Goal: Task Accomplishment & Management: Use online tool/utility

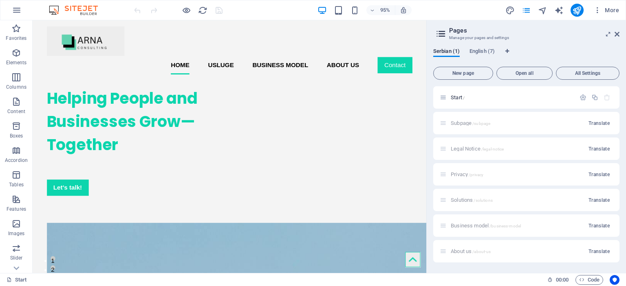
scroll to position [0, 7]
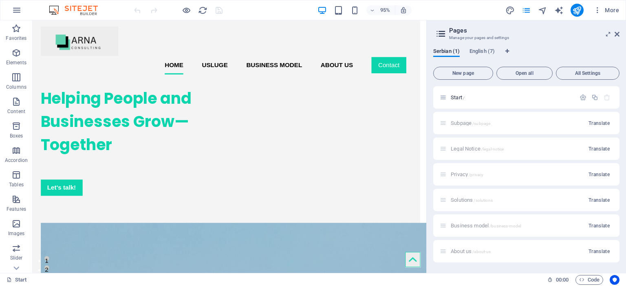
click at [512, 121] on div "Subpage /subpage Translate" at bounding box center [526, 123] width 186 height 22
click at [456, 149] on div "Legal Notice /legal-notice Translate" at bounding box center [526, 149] width 186 height 22
click at [474, 51] on span "English (7)" at bounding box center [481, 51] width 25 height 11
click at [507, 121] on p "Subpage /subpage" at bounding box center [512, 123] width 122 height 5
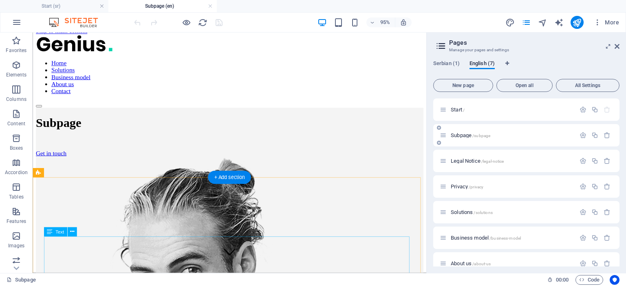
scroll to position [0, 0]
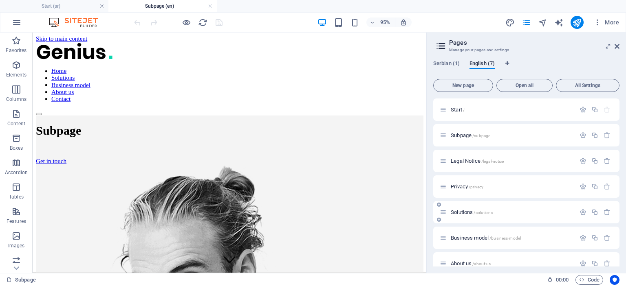
click at [474, 216] on div "Solutions /solutions" at bounding box center [508, 212] width 136 height 9
click at [469, 213] on span "Solutions /solutions" at bounding box center [472, 212] width 42 height 6
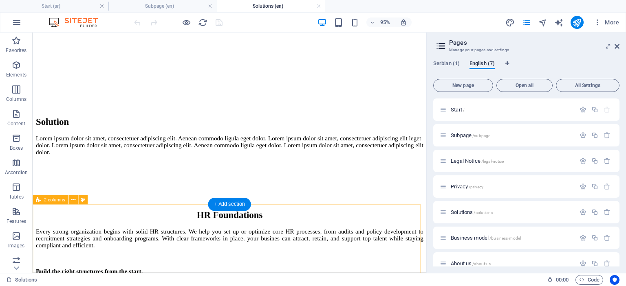
scroll to position [214, 0]
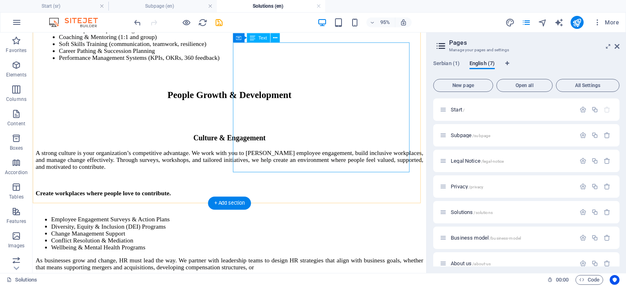
scroll to position [642, 0]
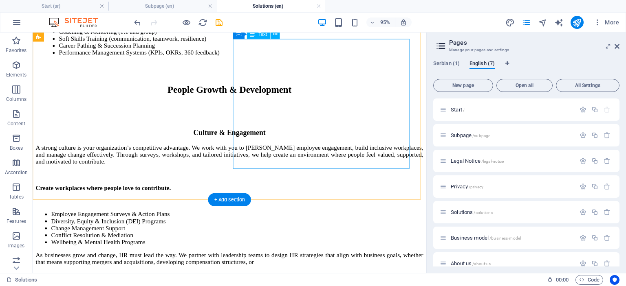
click at [380, 151] on div "A strong culture is your organization’s competitive advantage. We work with you…" at bounding box center [240, 204] width 408 height 107
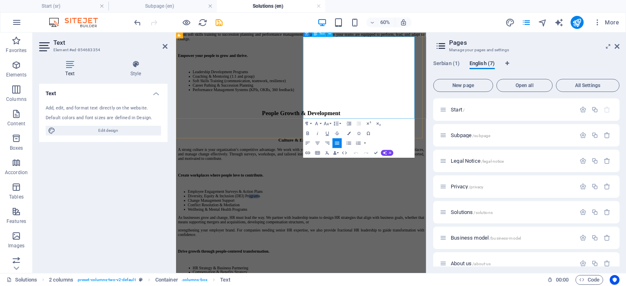
drag, startPoint x: 519, startPoint y: 144, endPoint x: 501, endPoint y: 142, distance: 18.1
drag, startPoint x: 526, startPoint y: 141, endPoint x: 396, endPoint y: 141, distance: 130.0
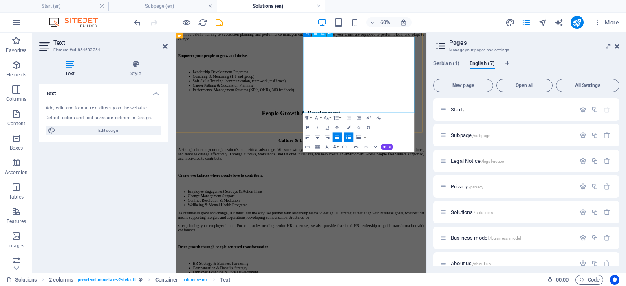
click at [348, 181] on div "Culture & Engagement" at bounding box center [384, 199] width 410 height 36
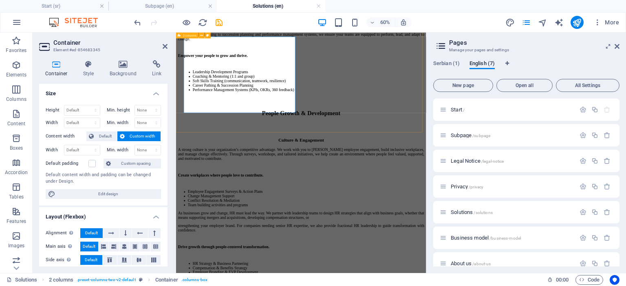
click at [369, 190] on div "Culture & Engagement A strong culture is your organization’s competitive advant…" at bounding box center [384, 252] width 410 height 143
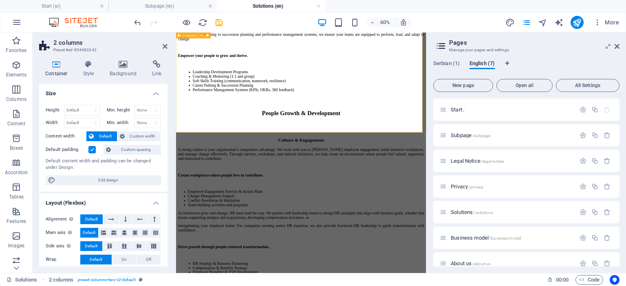
click at [330, 189] on div "Culture & Engagement A strong culture is your organization’s competitive advant…" at bounding box center [384, 252] width 410 height 143
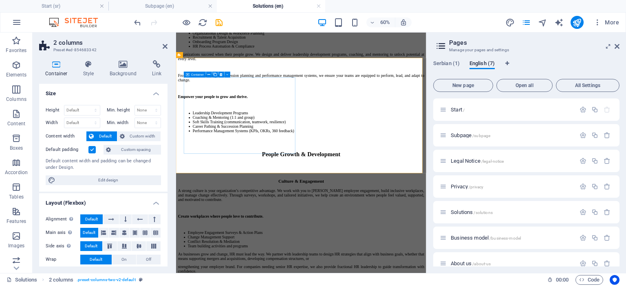
scroll to position [575, 0]
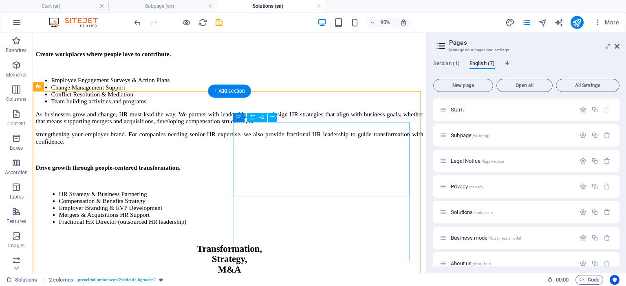
scroll to position [787, 0]
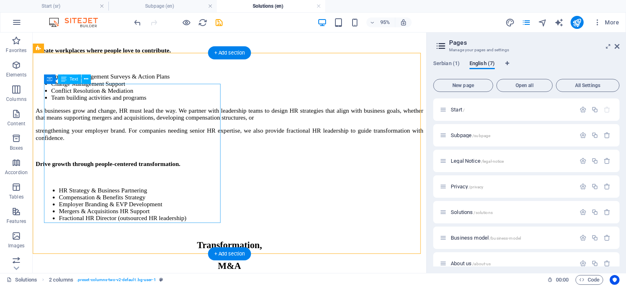
click at [144, 145] on div "As businesses grow and change, HR must lead the way. We partner with leadership…" at bounding box center [240, 172] width 408 height 121
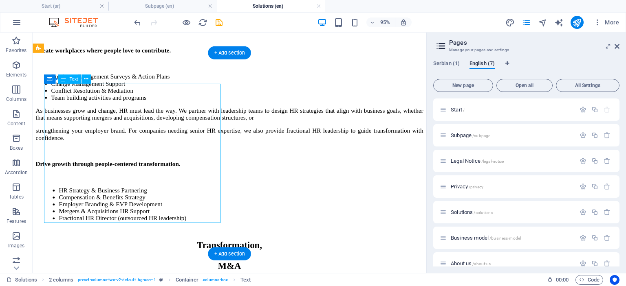
click at [144, 145] on div "As businesses grow and change, HR must lead the way. We partner with leadership…" at bounding box center [240, 172] width 408 height 121
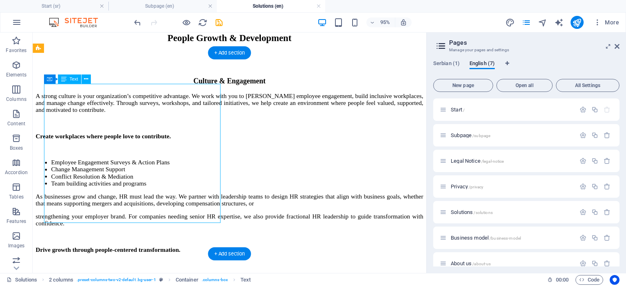
scroll to position [698, 0]
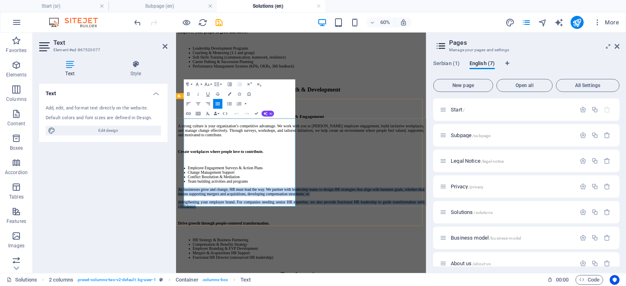
drag, startPoint x: 306, startPoint y: 237, endPoint x: 185, endPoint y: 181, distance: 133.3
click at [218, 104] on icon "button" at bounding box center [218, 104] width 6 height 6
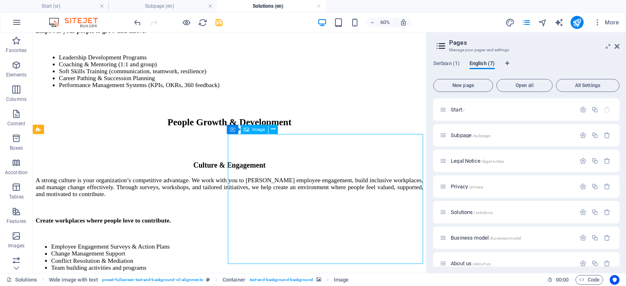
scroll to position [914, 0]
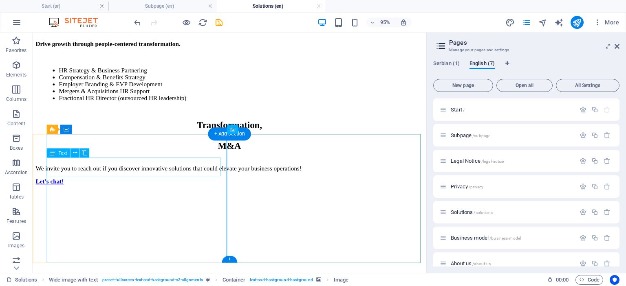
click at [174, 177] on div "We invite you to reach out if you discover innovative solutions that could elev…" at bounding box center [240, 175] width 408 height 7
click at [176, 177] on div "We invite you to reach out if you discover innovative solutions that could elev…" at bounding box center [240, 175] width 408 height 7
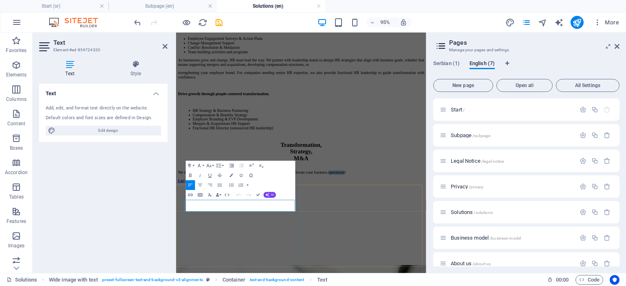
scroll to position [767, 0]
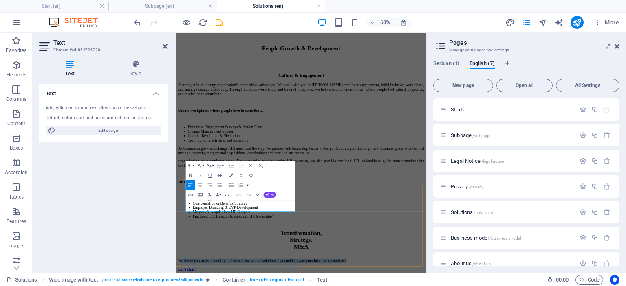
drag, startPoint x: 322, startPoint y: 326, endPoint x: 198, endPoint y: 311, distance: 124.4
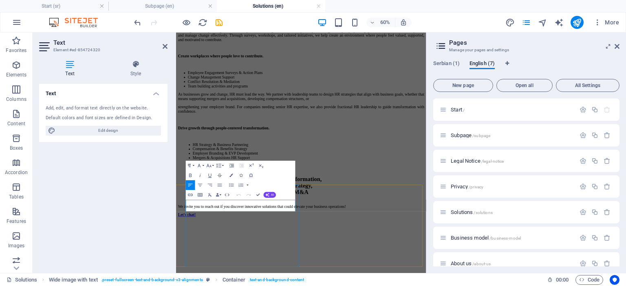
scroll to position [914, 0]
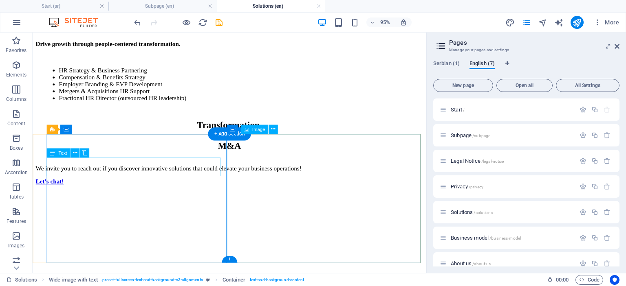
click at [178, 180] on div "We invite you to reach out if you discover innovative solutions that could elev…" at bounding box center [240, 175] width 408 height 7
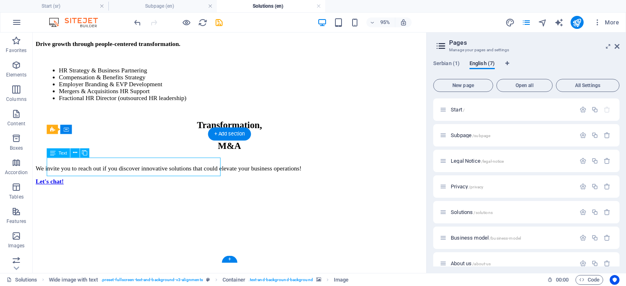
click at [178, 180] on div "We invite you to reach out if you discover innovative solutions that could elev…" at bounding box center [240, 175] width 408 height 7
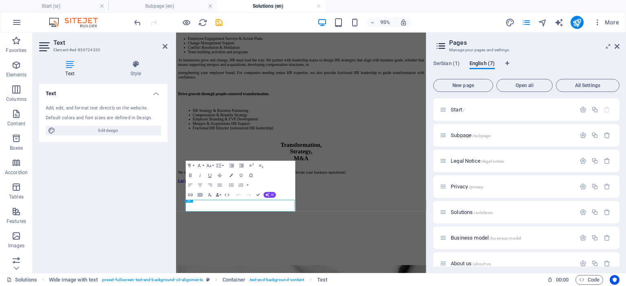
scroll to position [767, 0]
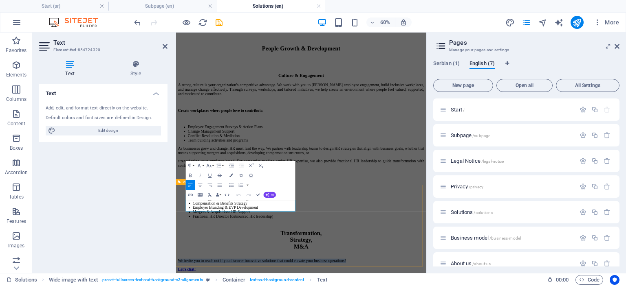
drag, startPoint x: 322, startPoint y: 327, endPoint x: 190, endPoint y: 317, distance: 132.4
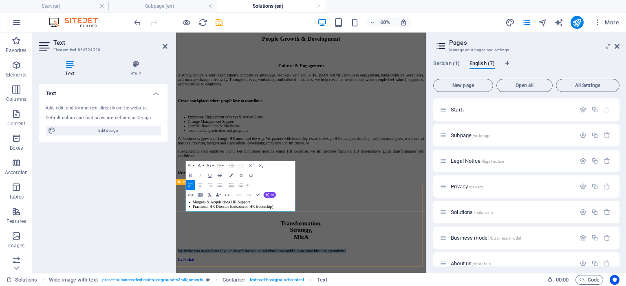
copy p "We invite you to reach out if you discover innovative solutions that could elev…"
drag, startPoint x: 322, startPoint y: 326, endPoint x: 194, endPoint y: 314, distance: 129.3
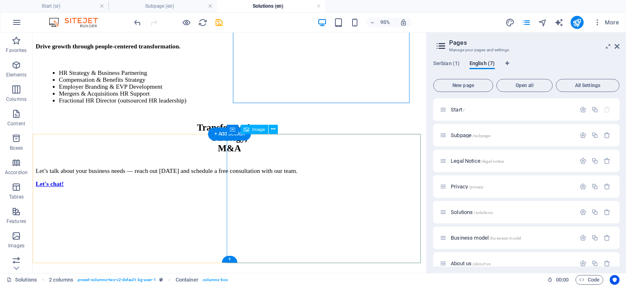
scroll to position [914, 0]
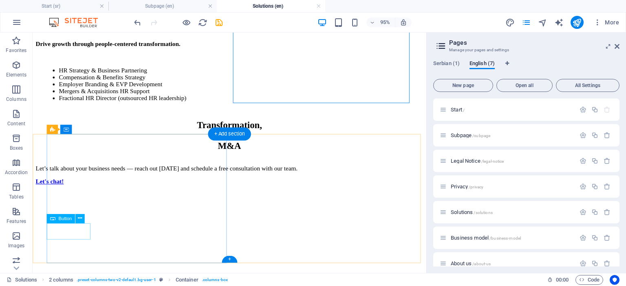
click at [86, 194] on div "Let's chat!" at bounding box center [240, 189] width 408 height 7
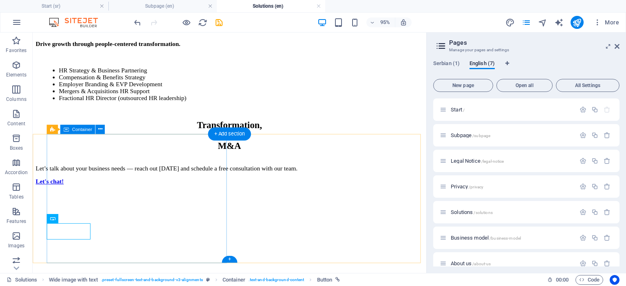
click at [160, 194] on div "Let’s talk about your business needs — reach out [DATE] and schedule a free con…" at bounding box center [240, 180] width 408 height 28
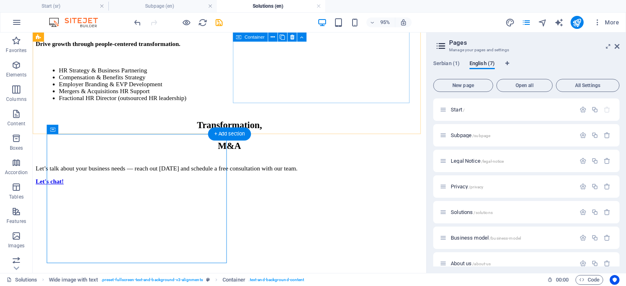
click at [274, 114] on div "Transformation, Strategy, M&A" at bounding box center [240, 136] width 408 height 44
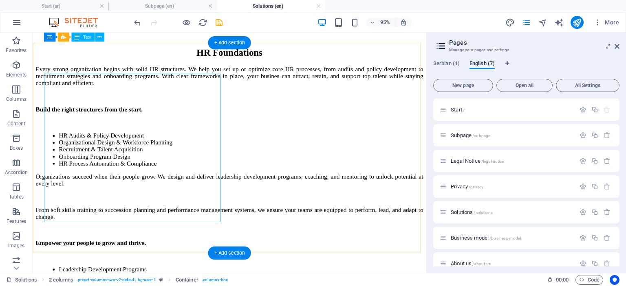
scroll to position [384, 0]
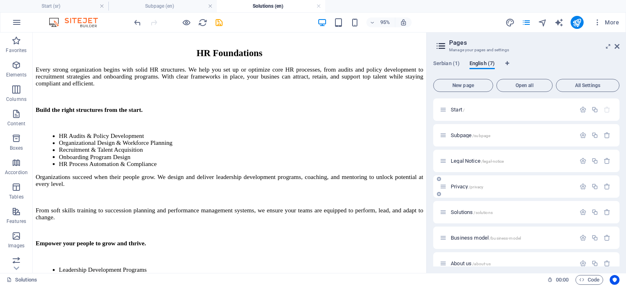
click at [461, 188] on span "Privacy /privacy" at bounding box center [467, 187] width 33 height 6
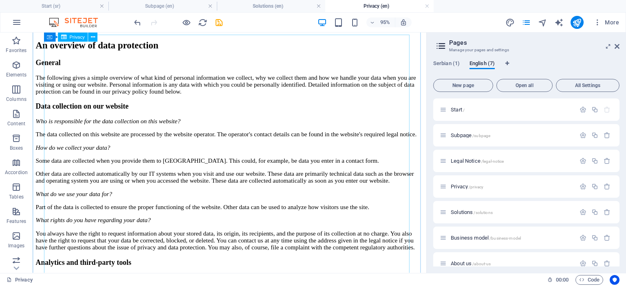
scroll to position [37, 0]
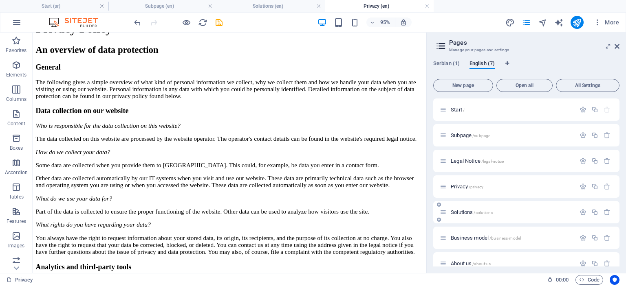
click at [463, 209] on div "Solutions /solutions" at bounding box center [508, 212] width 136 height 9
click at [461, 213] on span "Solutions /solutions" at bounding box center [472, 212] width 42 height 6
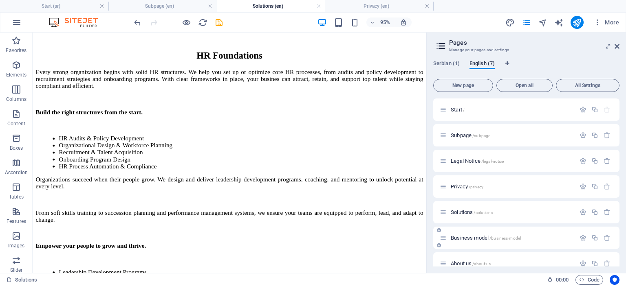
scroll to position [11, 0]
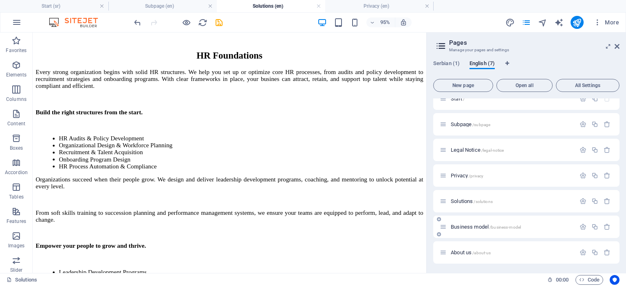
click at [476, 226] on span "Business model /business-model" at bounding box center [486, 227] width 70 height 6
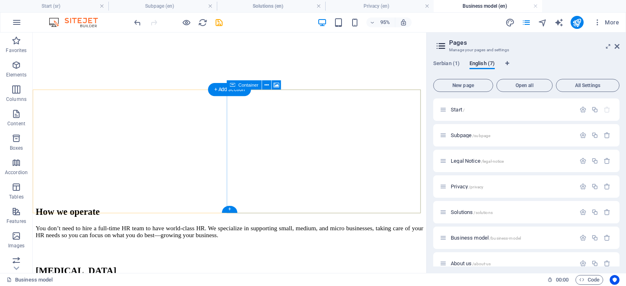
scroll to position [102, 0]
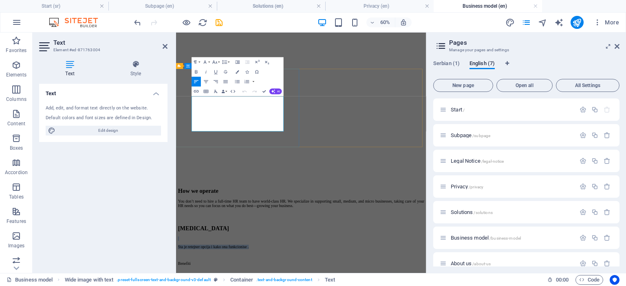
drag, startPoint x: 332, startPoint y: 155, endPoint x: 203, endPoint y: 145, distance: 128.8
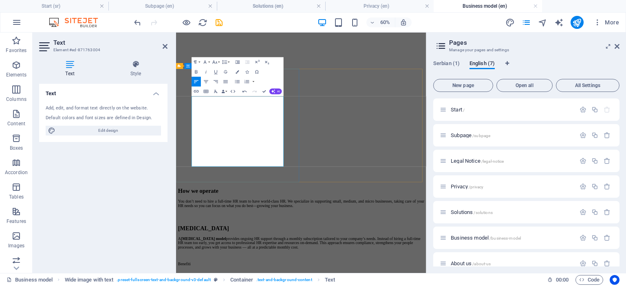
drag, startPoint x: 281, startPoint y: 211, endPoint x: 195, endPoint y: 157, distance: 101.4
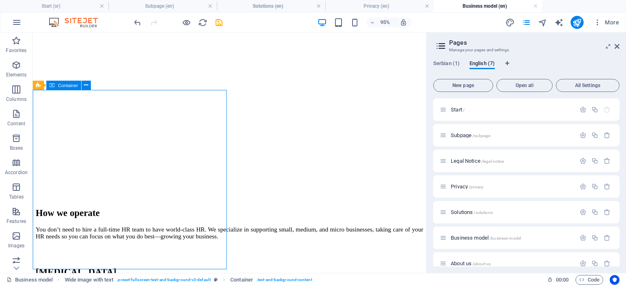
drag, startPoint x: 51, startPoint y: 157, endPoint x: 198, endPoint y: 103, distance: 156.2
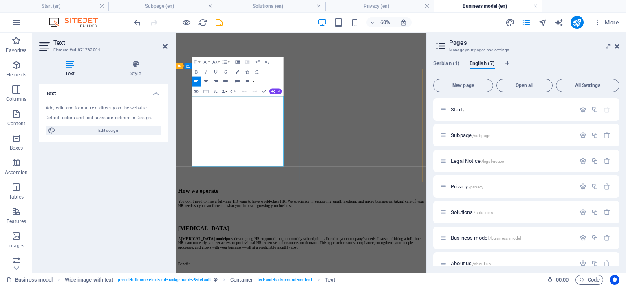
drag, startPoint x: 277, startPoint y: 210, endPoint x: 201, endPoint y: 137, distance: 105.8
drag, startPoint x: 236, startPoint y: 233, endPoint x: 205, endPoint y: 231, distance: 31.1
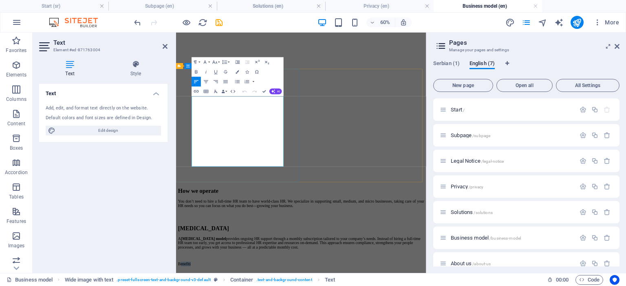
drag, startPoint x: 278, startPoint y: 214, endPoint x: 203, endPoint y: 143, distance: 103.8
click at [227, 90] on button "Data Bindings" at bounding box center [224, 91] width 7 height 10
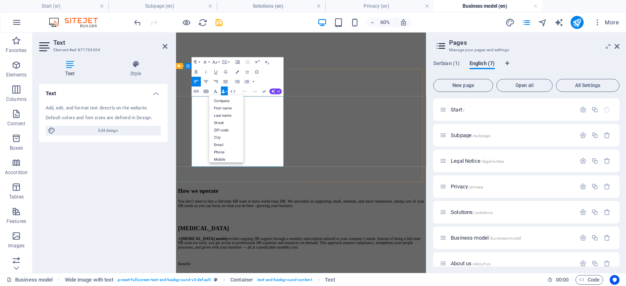
click at [222, 92] on icon "button" at bounding box center [223, 91] width 3 height 3
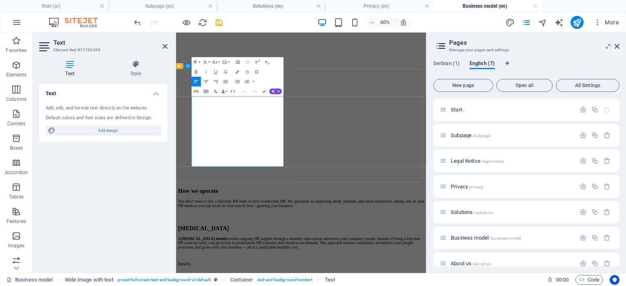
drag, startPoint x: 284, startPoint y: 213, endPoint x: 200, endPoint y: 146, distance: 107.9
drag, startPoint x: 288, startPoint y: 211, endPoint x: 203, endPoint y: 147, distance: 106.8
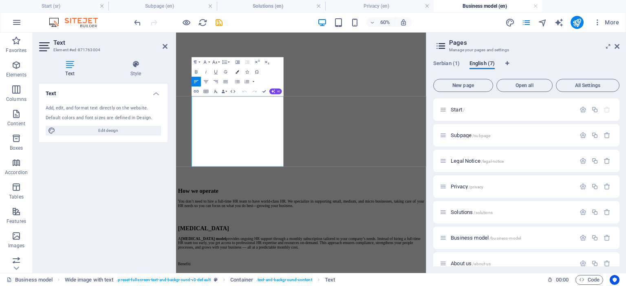
click at [238, 72] on icon "button" at bounding box center [237, 71] width 3 height 3
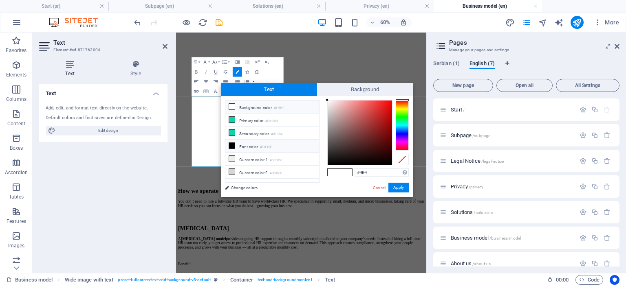
click at [246, 145] on li "Font color #000000" at bounding box center [272, 146] width 94 height 13
type input "#000000"
click at [398, 188] on button "Apply" at bounding box center [398, 188] width 20 height 10
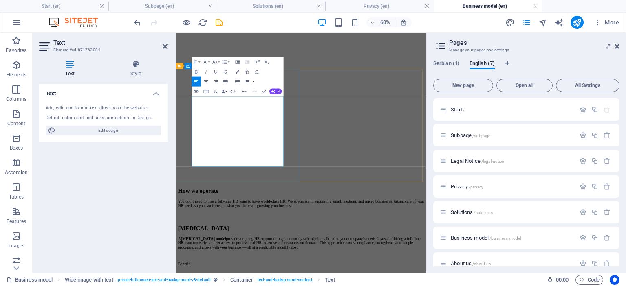
drag, startPoint x: 255, startPoint y: 248, endPoint x: 201, endPoint y: 231, distance: 56.3
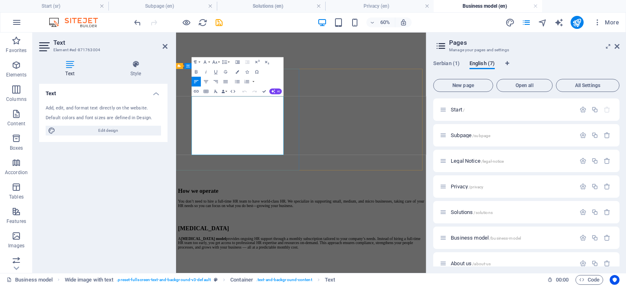
drag, startPoint x: 281, startPoint y: 215, endPoint x: 200, endPoint y: 146, distance: 106.7
click at [226, 82] on icon "button" at bounding box center [226, 82] width 6 height 6
click at [148, 170] on div "Text Add, edit, and format text directly on the website. Default colors and fon…" at bounding box center [103, 175] width 128 height 183
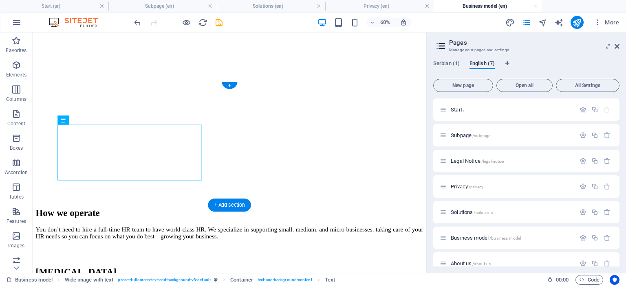
scroll to position [288, 0]
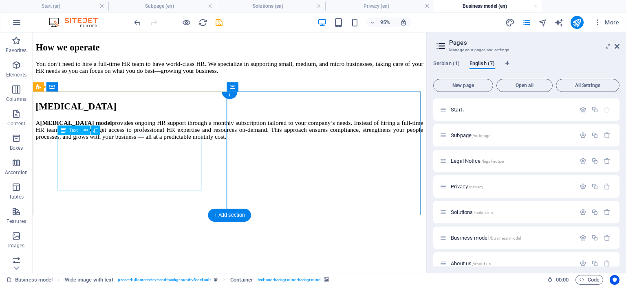
scroll to position [277, 0]
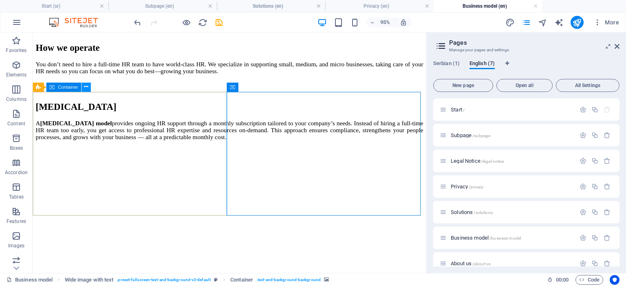
click at [86, 88] on icon at bounding box center [86, 88] width 4 height 8
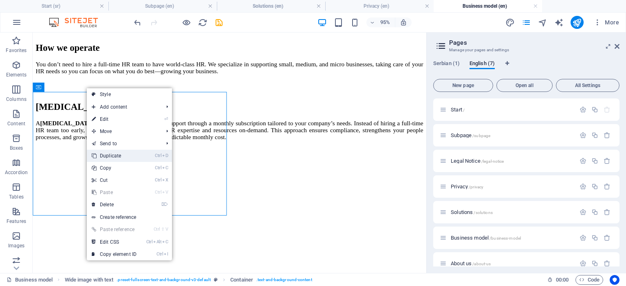
click at [111, 153] on link "Ctrl D Duplicate" at bounding box center [114, 156] width 55 height 12
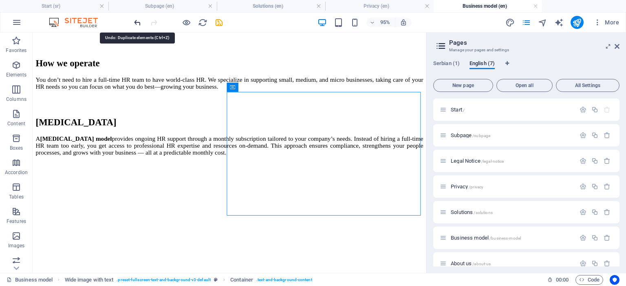
click at [137, 22] on icon "undo" at bounding box center [137, 22] width 9 height 9
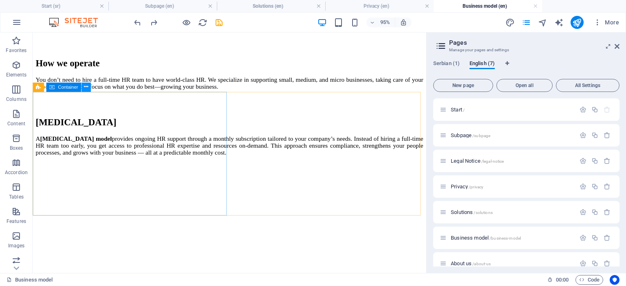
click at [88, 86] on button at bounding box center [86, 87] width 9 height 9
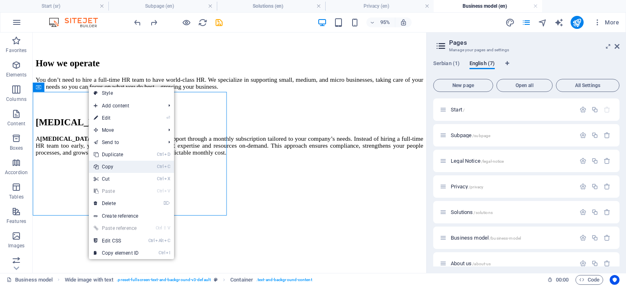
click at [117, 167] on link "Ctrl C Copy" at bounding box center [116, 167] width 55 height 12
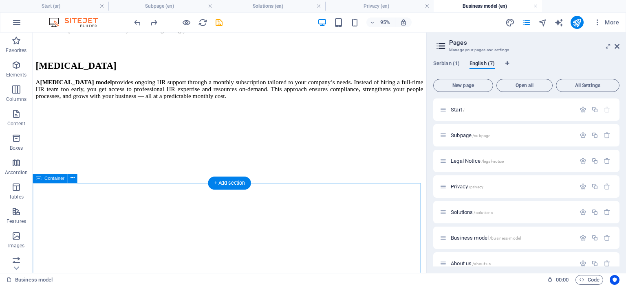
scroll to position [322, 0]
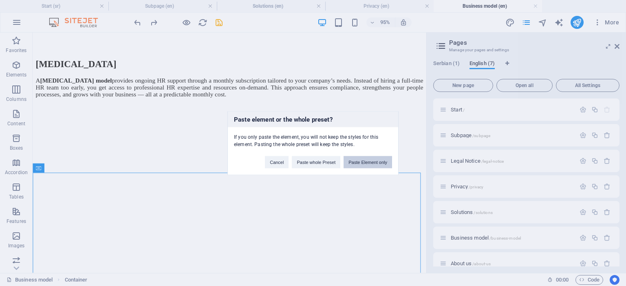
click at [370, 161] on button "Paste Element only" at bounding box center [368, 162] width 48 height 12
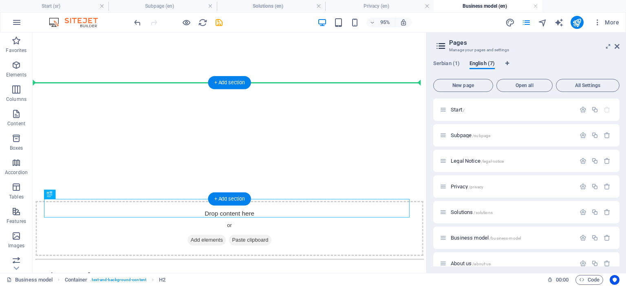
drag, startPoint x: 173, startPoint y: 211, endPoint x: 173, endPoint y: 104, distance: 107.6
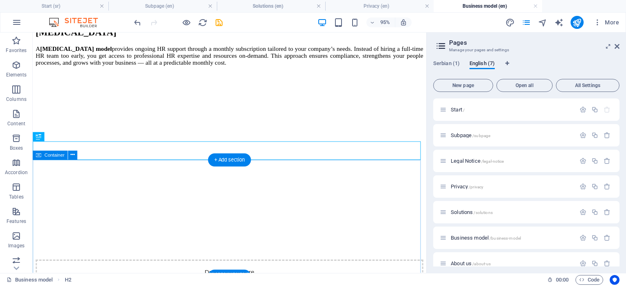
scroll to position [355, 0]
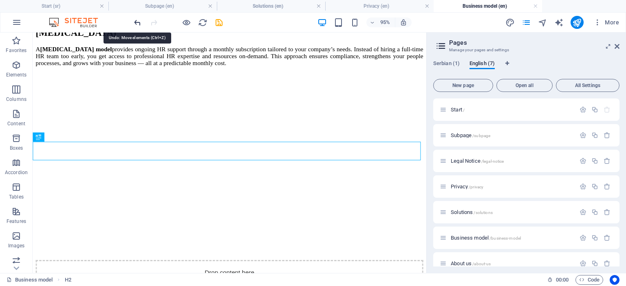
click at [138, 23] on icon "undo" at bounding box center [137, 22] width 9 height 9
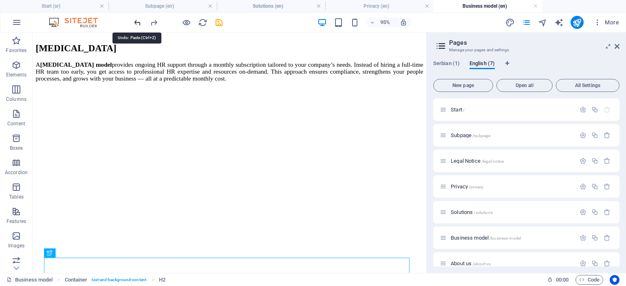
click at [138, 23] on icon "undo" at bounding box center [137, 22] width 9 height 9
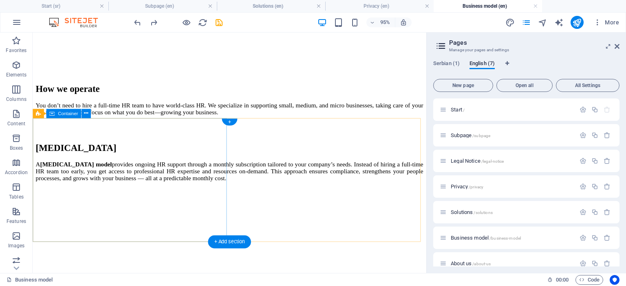
scroll to position [249, 0]
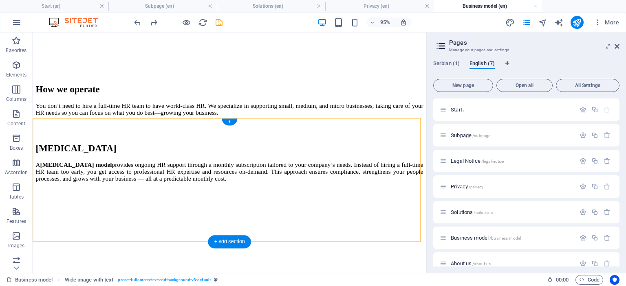
drag, startPoint x: 117, startPoint y: 130, endPoint x: 285, endPoint y: 146, distance: 168.6
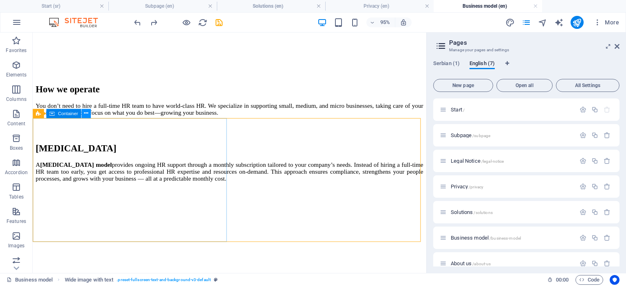
click at [87, 115] on icon at bounding box center [86, 114] width 4 height 8
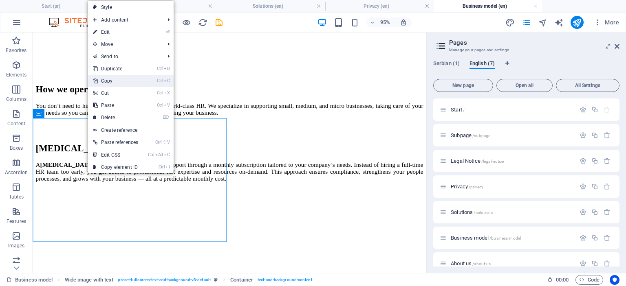
click at [122, 82] on link "Ctrl C Copy" at bounding box center [115, 81] width 55 height 12
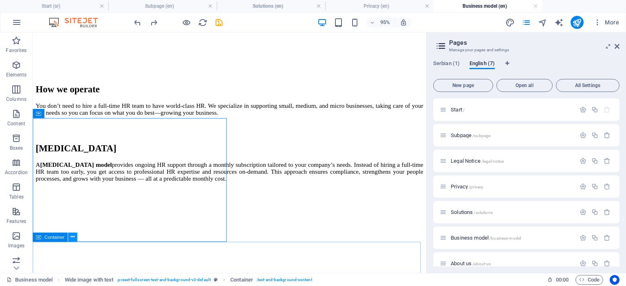
click at [72, 239] on icon at bounding box center [72, 238] width 4 height 8
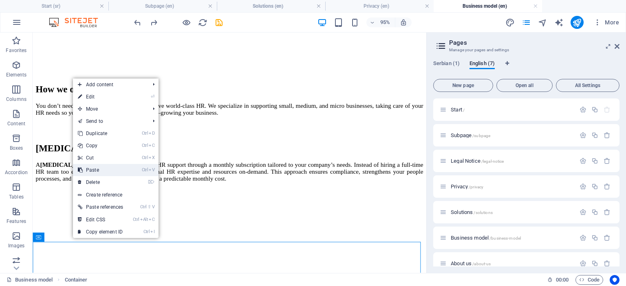
click at [104, 170] on link "Ctrl V Paste" at bounding box center [100, 170] width 55 height 12
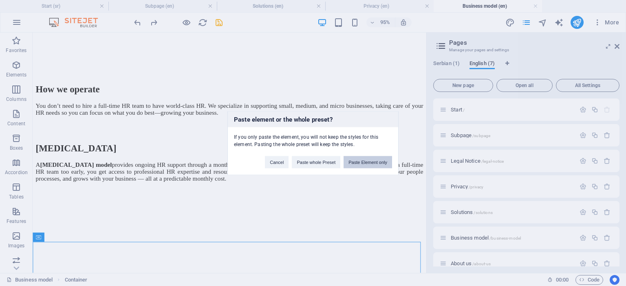
click at [363, 163] on button "Paste Element only" at bounding box center [368, 162] width 48 height 12
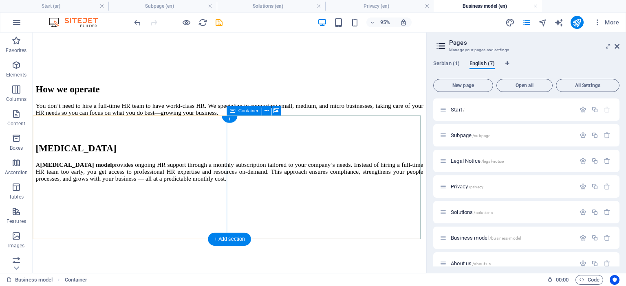
scroll to position [417, 0]
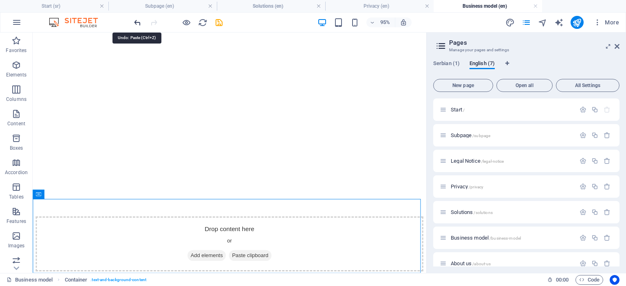
click at [135, 20] on icon "undo" at bounding box center [137, 22] width 9 height 9
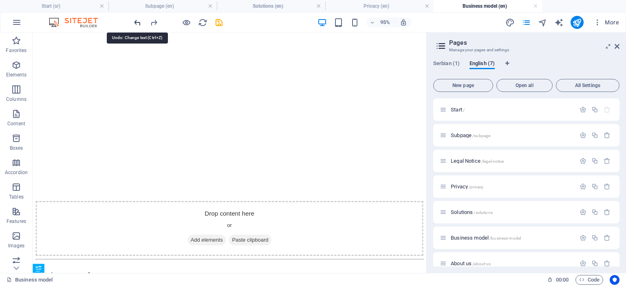
scroll to position [339, 0]
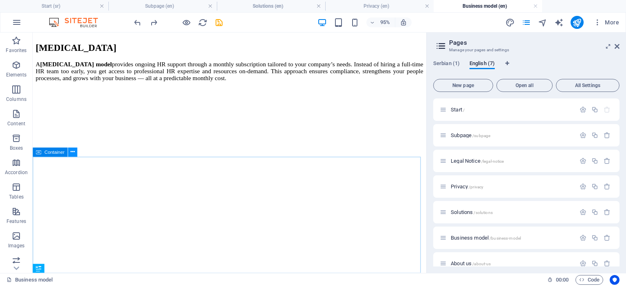
click at [70, 151] on button at bounding box center [72, 152] width 9 height 9
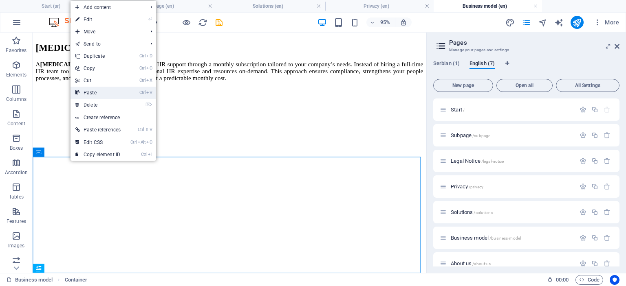
click at [117, 93] on link "Ctrl V Paste" at bounding box center [97, 93] width 55 height 12
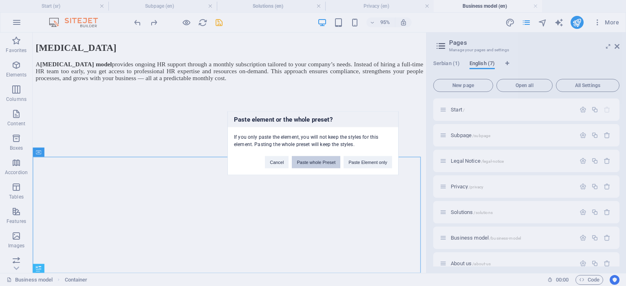
click at [306, 165] on button "Paste whole Preset" at bounding box center [316, 162] width 48 height 12
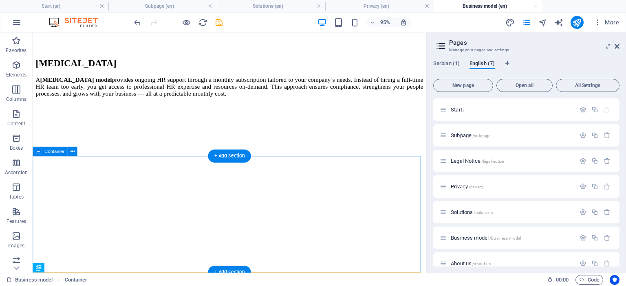
scroll to position [469, 0]
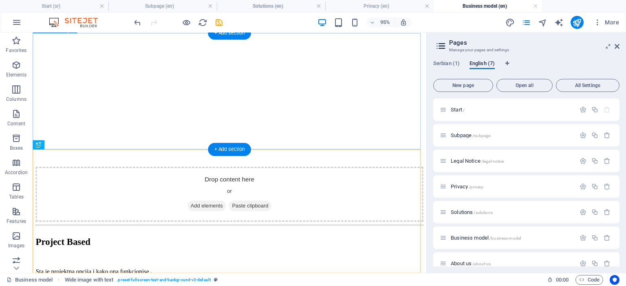
drag, startPoint x: 185, startPoint y: 159, endPoint x: 183, endPoint y: 90, distance: 68.5
click at [183, 90] on div "Home Solutions Business model About us Contact How we operate You don’t need to…" at bounding box center [240, 234] width 408 height 1321
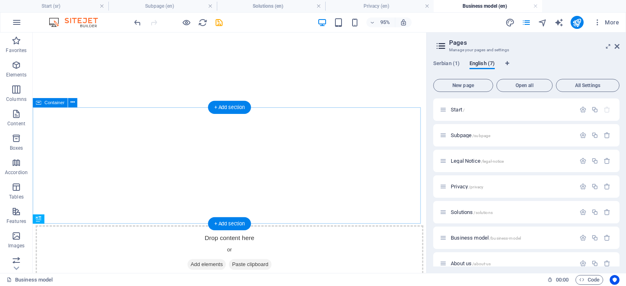
scroll to position [391, 0]
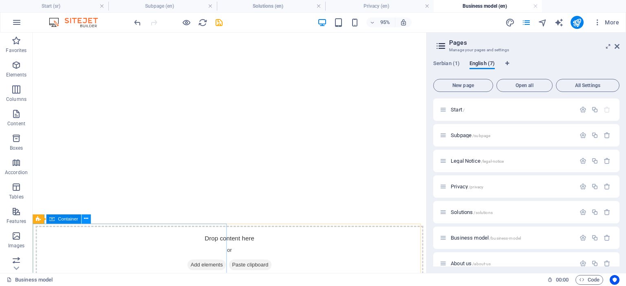
click at [85, 221] on icon at bounding box center [86, 220] width 4 height 8
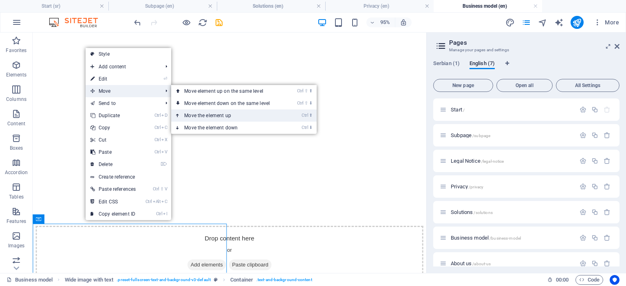
click at [216, 115] on link "Ctrl ⬆ Move the element up" at bounding box center [228, 116] width 115 height 12
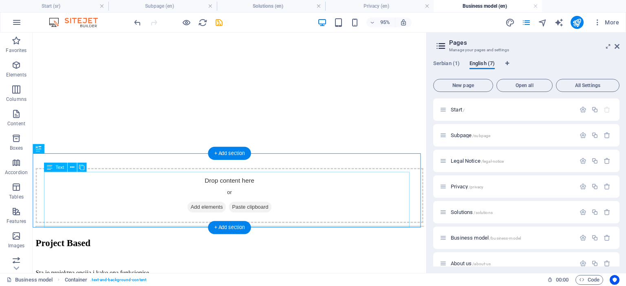
scroll to position [435, 0]
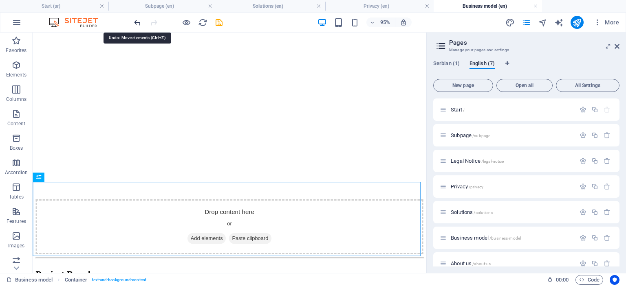
click at [137, 22] on icon "undo" at bounding box center [137, 22] width 9 height 9
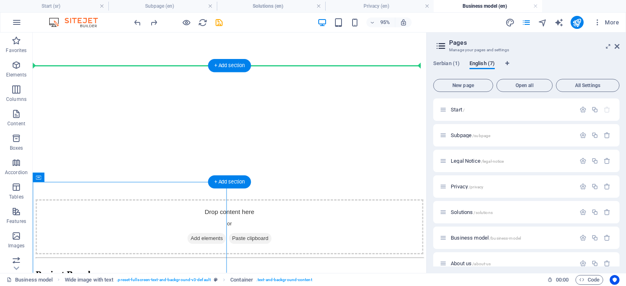
drag, startPoint x: 165, startPoint y: 197, endPoint x: 167, endPoint y: 90, distance: 107.2
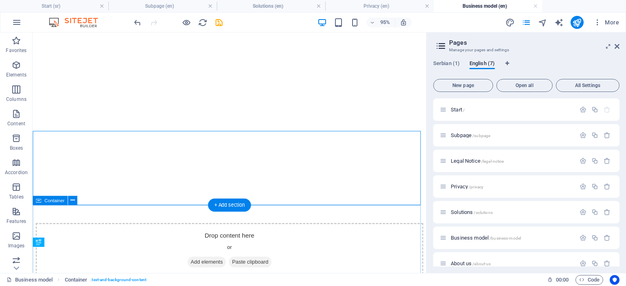
scroll to position [363, 0]
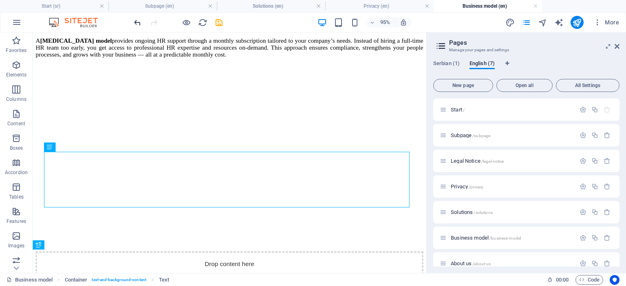
click at [136, 22] on icon "undo" at bounding box center [137, 22] width 9 height 9
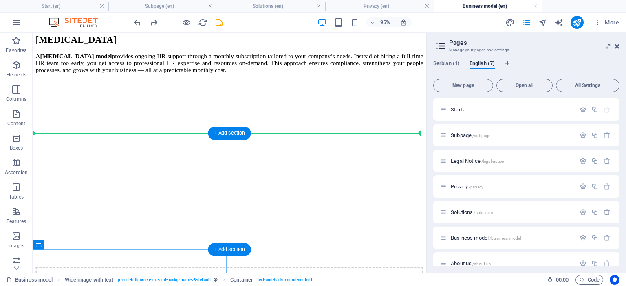
drag, startPoint x: 158, startPoint y: 273, endPoint x: 172, endPoint y: 155, distance: 118.7
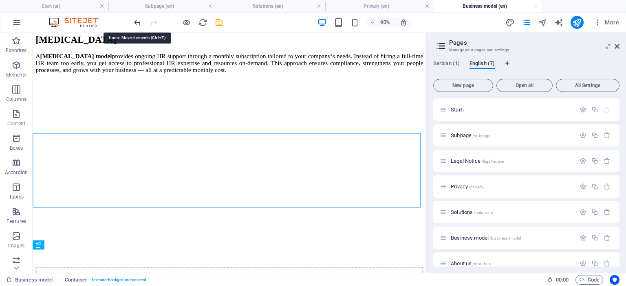
click at [134, 21] on icon "undo" at bounding box center [137, 22] width 9 height 9
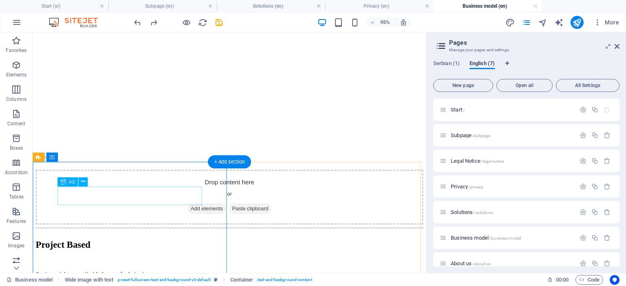
scroll to position [469, 0]
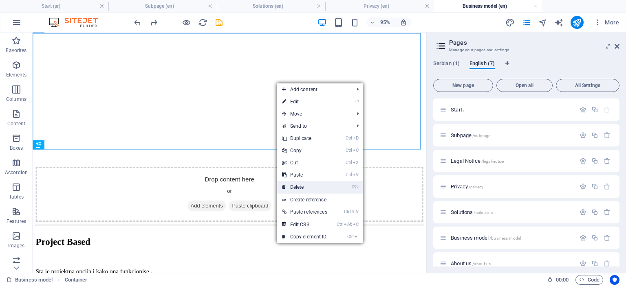
click at [299, 186] on link "⌦ Delete" at bounding box center [304, 187] width 55 height 12
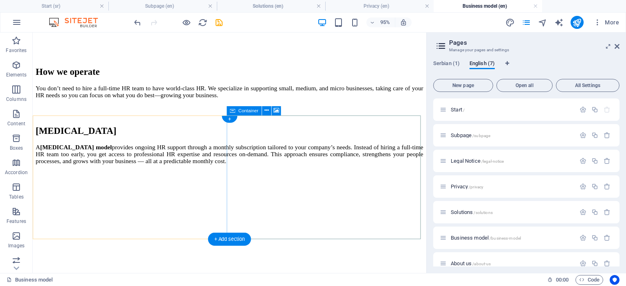
scroll to position [346, 0]
